Goal: Transaction & Acquisition: Download file/media

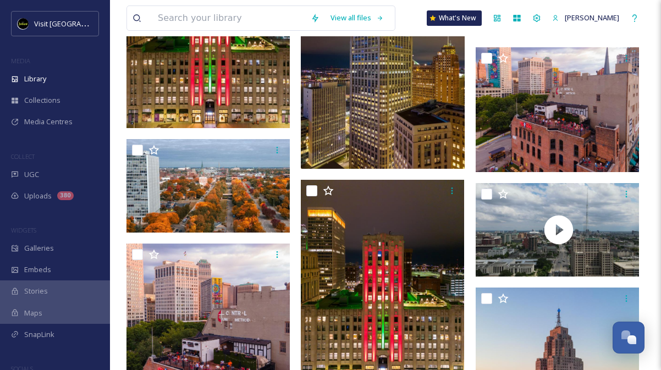
scroll to position [1285, 0]
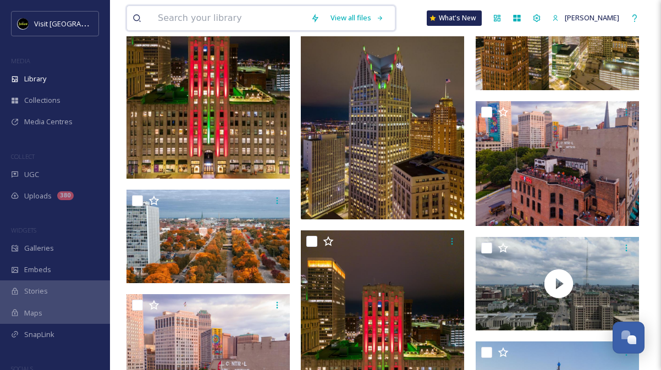
click at [248, 25] on input at bounding box center [228, 18] width 153 height 24
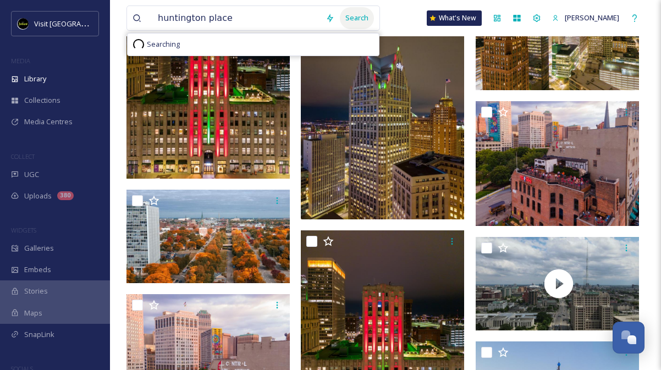
click at [355, 19] on div "Search" at bounding box center [357, 17] width 34 height 21
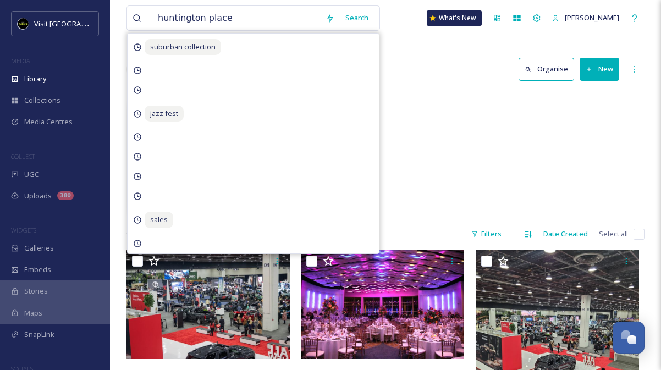
click at [506, 128] on div "Conventions Huntington Place 76 items" at bounding box center [386, 154] width 518 height 127
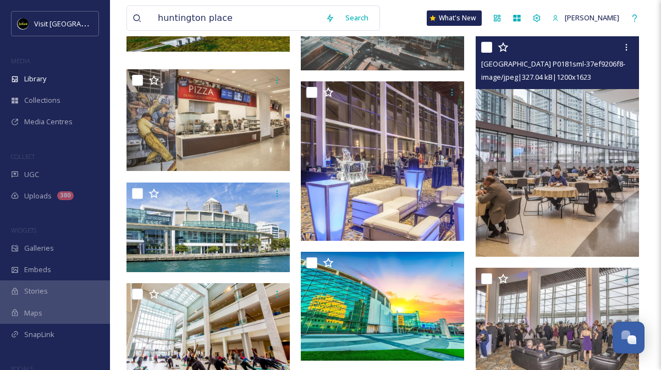
scroll to position [3357, 0]
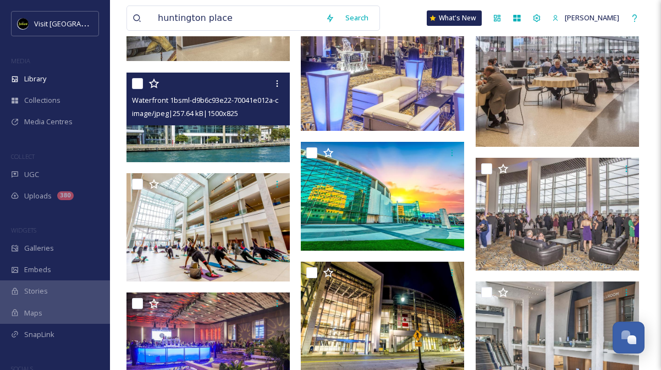
click at [258, 134] on img at bounding box center [208, 118] width 163 height 90
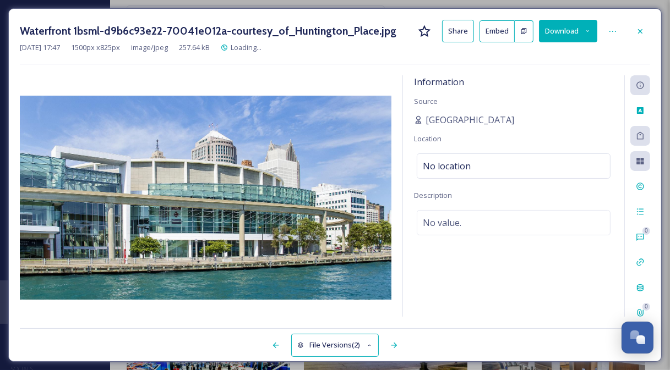
click at [556, 36] on button "Download" at bounding box center [568, 31] width 58 height 23
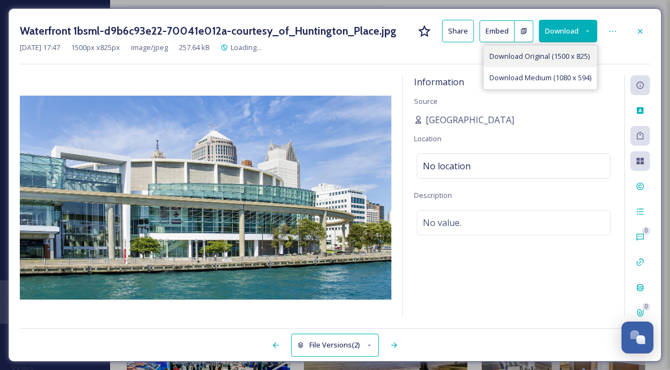
click at [544, 59] on span "Download Original (1500 x 825)" at bounding box center [539, 56] width 100 height 10
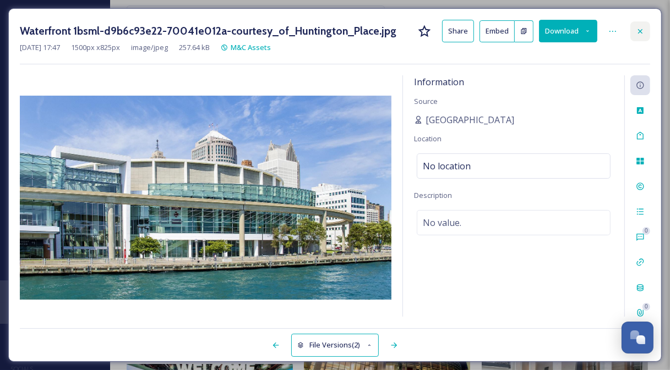
click at [644, 29] on icon at bounding box center [640, 31] width 9 height 9
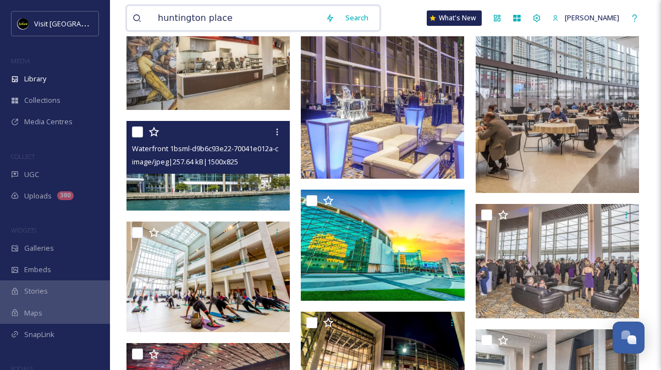
drag, startPoint x: 135, startPoint y: 15, endPoint x: 95, endPoint y: 29, distance: 42.6
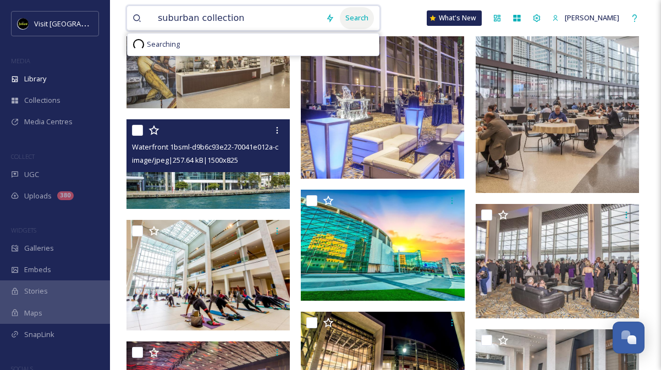
type input "suburban collection"
click at [361, 20] on div "Search" at bounding box center [357, 17] width 34 height 21
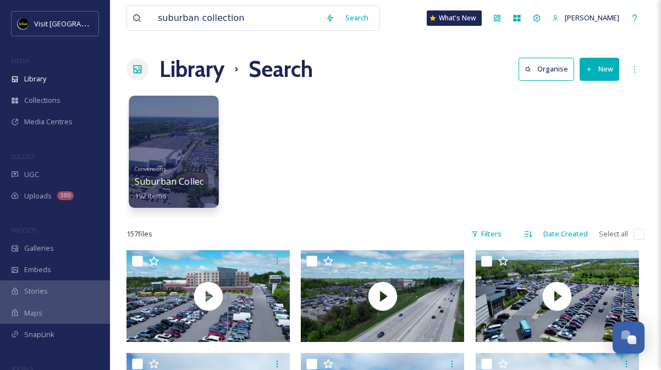
click at [151, 135] on div at bounding box center [174, 152] width 90 height 112
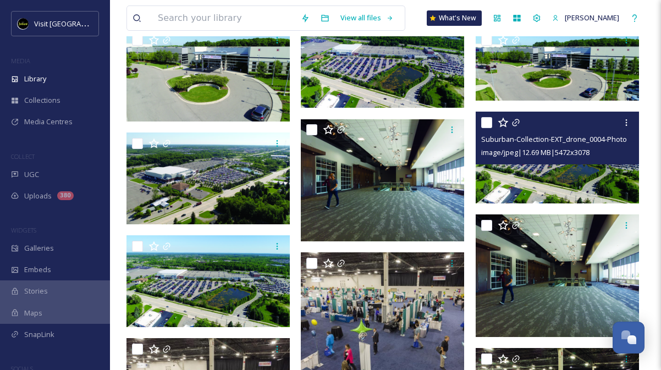
scroll to position [1284, 0]
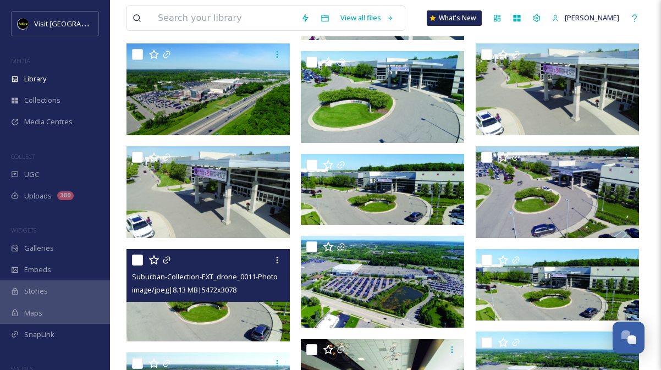
click at [229, 308] on img at bounding box center [208, 295] width 163 height 92
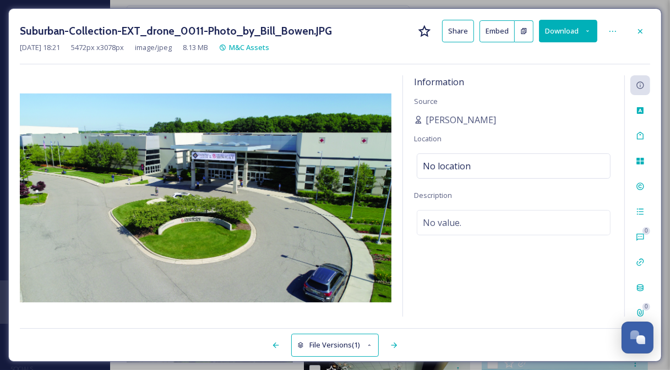
click at [565, 28] on button "Download" at bounding box center [568, 31] width 58 height 23
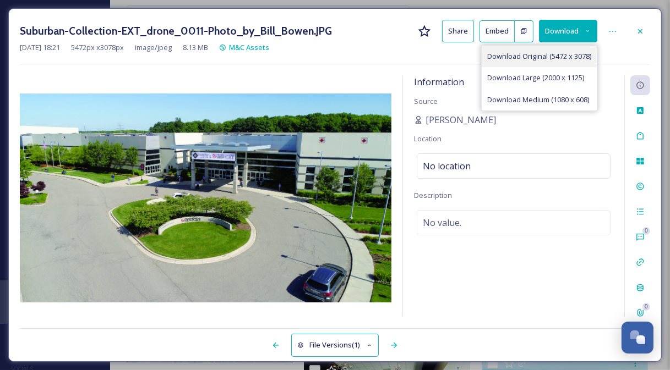
click at [562, 54] on span "Download Original (5472 x 3078)" at bounding box center [539, 56] width 104 height 10
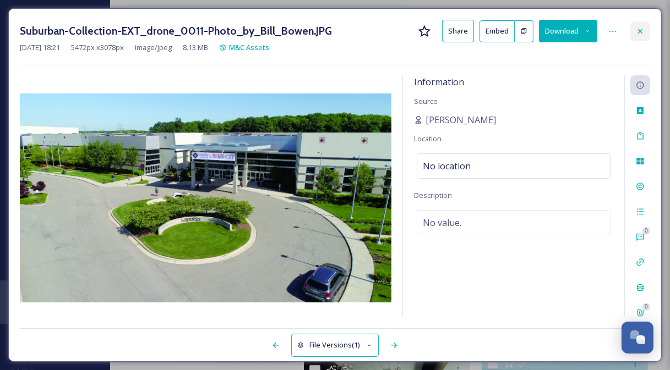
click at [643, 30] on icon at bounding box center [640, 31] width 9 height 9
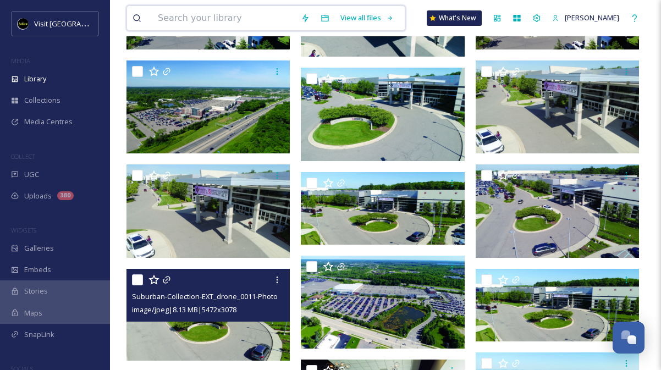
click at [260, 20] on input at bounding box center [223, 18] width 143 height 24
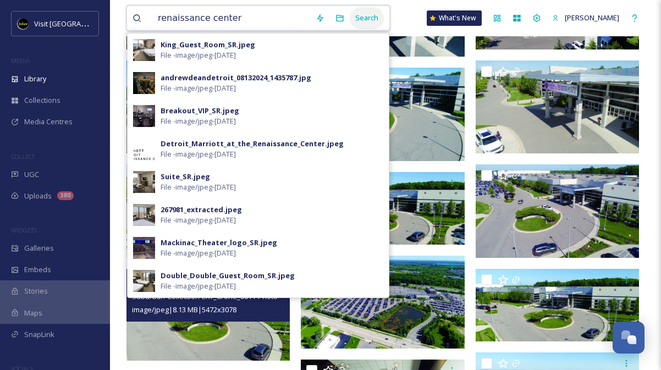
type input "renaissance center"
click at [360, 15] on div "Search" at bounding box center [367, 17] width 34 height 21
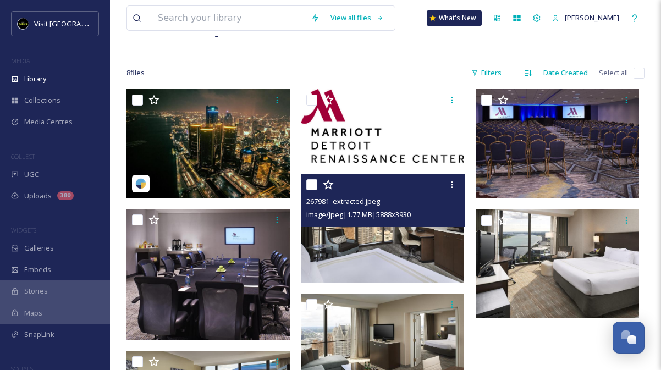
scroll to position [43, 0]
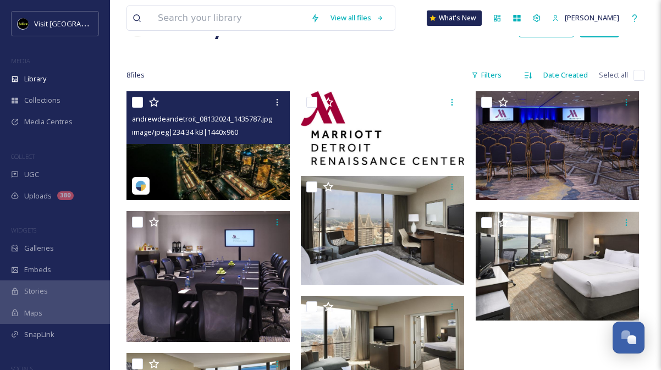
click at [198, 154] on img at bounding box center [208, 145] width 163 height 109
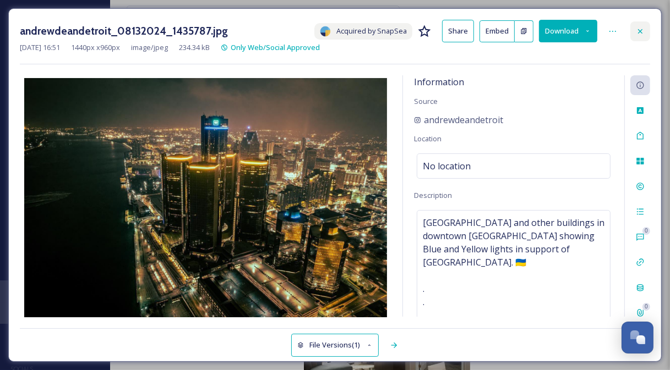
click at [645, 32] on div at bounding box center [640, 31] width 20 height 20
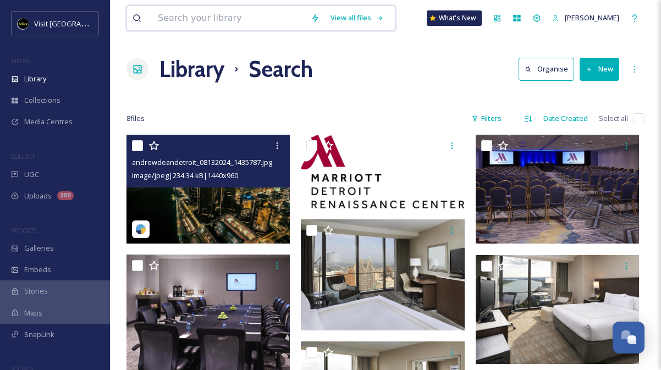
click at [204, 14] on input at bounding box center [228, 18] width 153 height 24
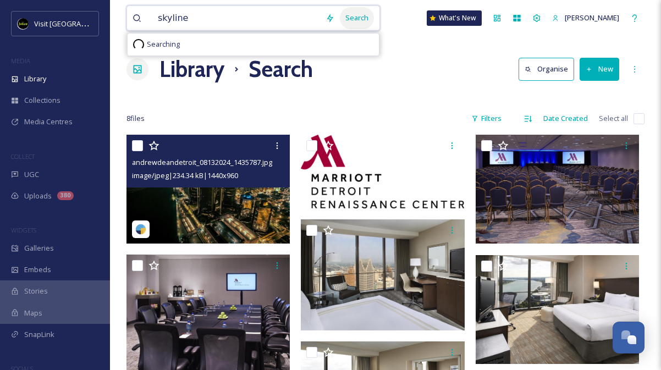
type input "skyline"
click at [360, 17] on div "Search" at bounding box center [357, 17] width 34 height 21
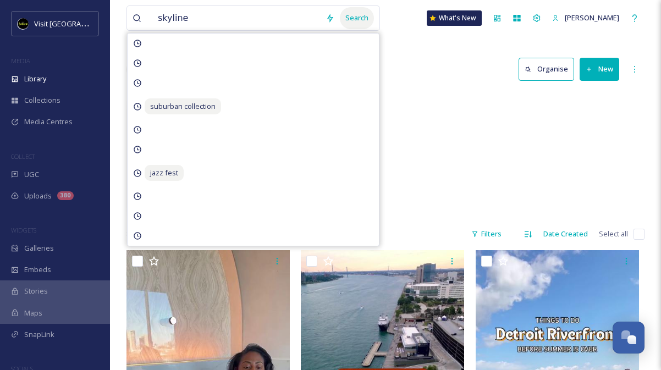
click at [362, 16] on div "Search" at bounding box center [357, 17] width 34 height 21
click at [353, 10] on div "Search" at bounding box center [357, 17] width 34 height 21
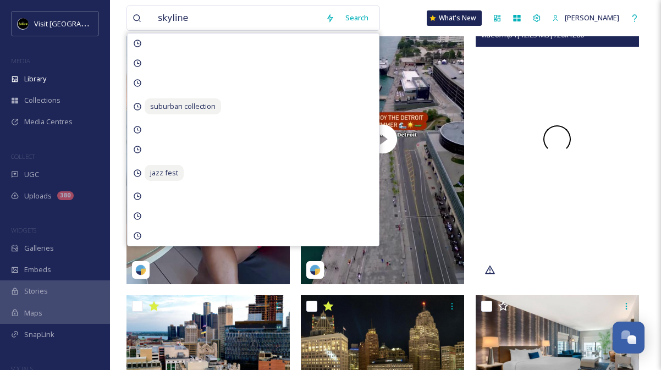
scroll to position [330, 0]
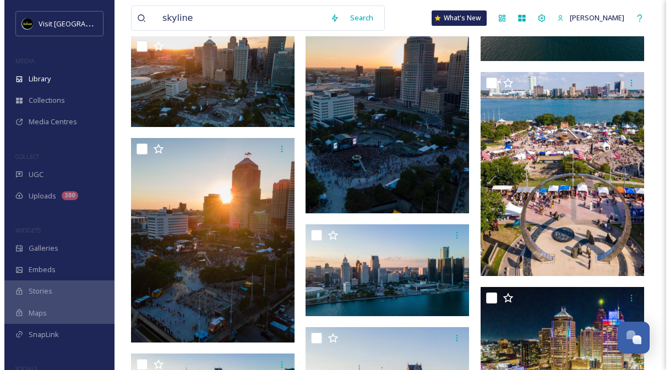
scroll to position [2201, 0]
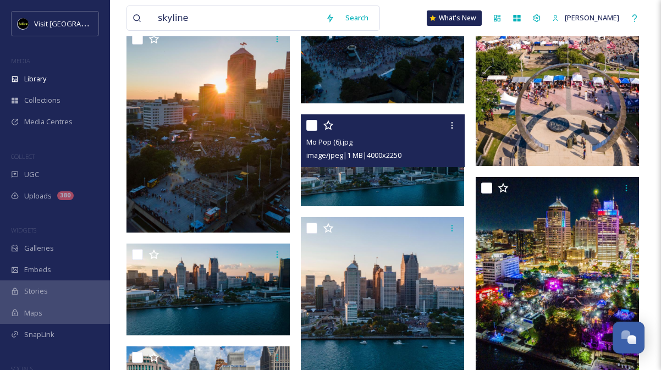
click at [400, 180] on img at bounding box center [382, 160] width 163 height 92
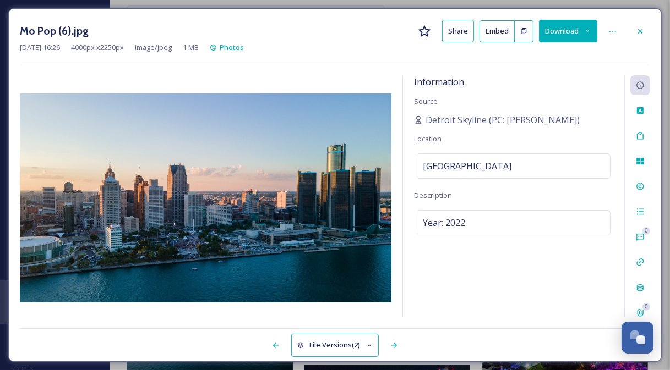
click at [568, 37] on button "Download" at bounding box center [568, 31] width 58 height 23
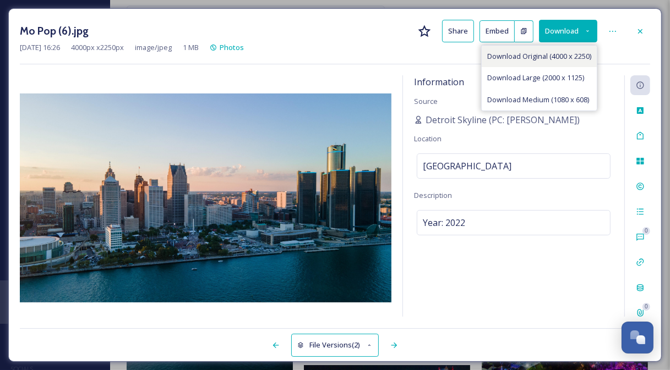
click at [543, 58] on span "Download Original (4000 x 2250)" at bounding box center [539, 56] width 104 height 10
